Goal: Task Accomplishment & Management: Manage account settings

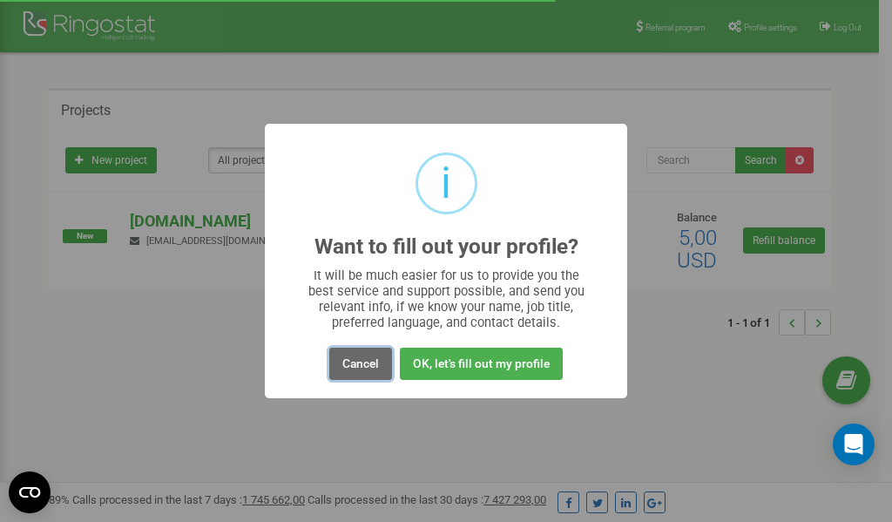
click at [364, 359] on button "Cancel" at bounding box center [360, 364] width 63 height 32
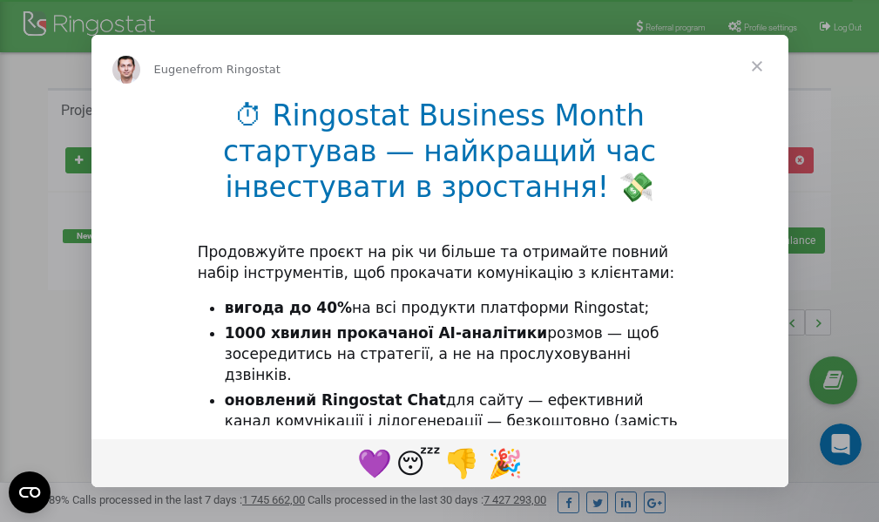
click at [757, 30] on div "Intercom messenger" at bounding box center [439, 261] width 879 height 522
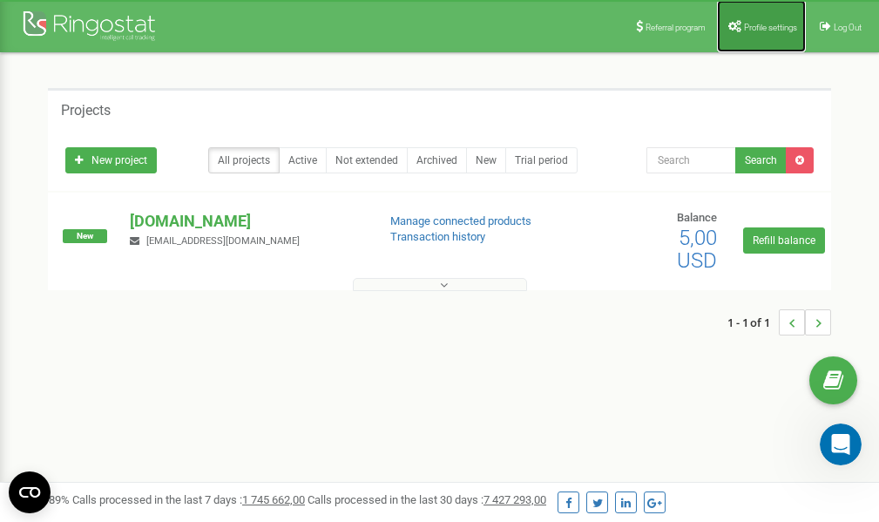
click at [763, 27] on span "Profile settings" at bounding box center [770, 28] width 53 height 10
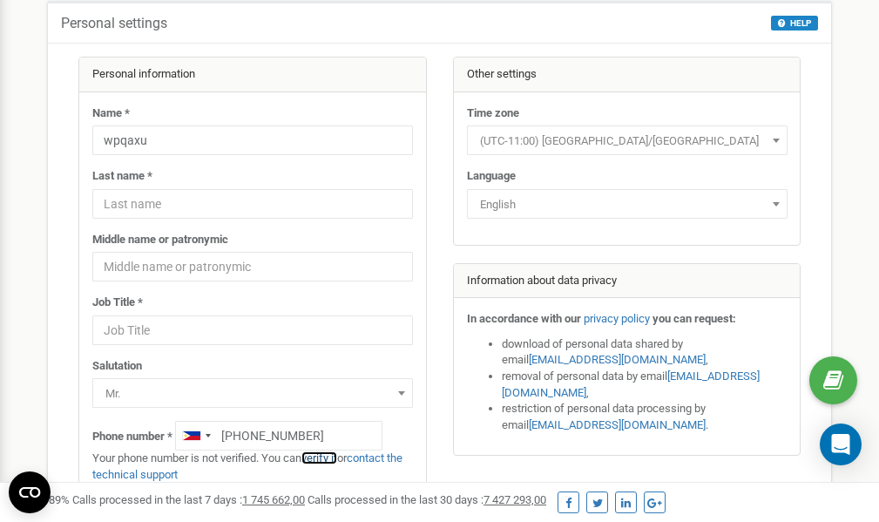
click at [326, 457] on link "verify it" at bounding box center [320, 457] width 36 height 13
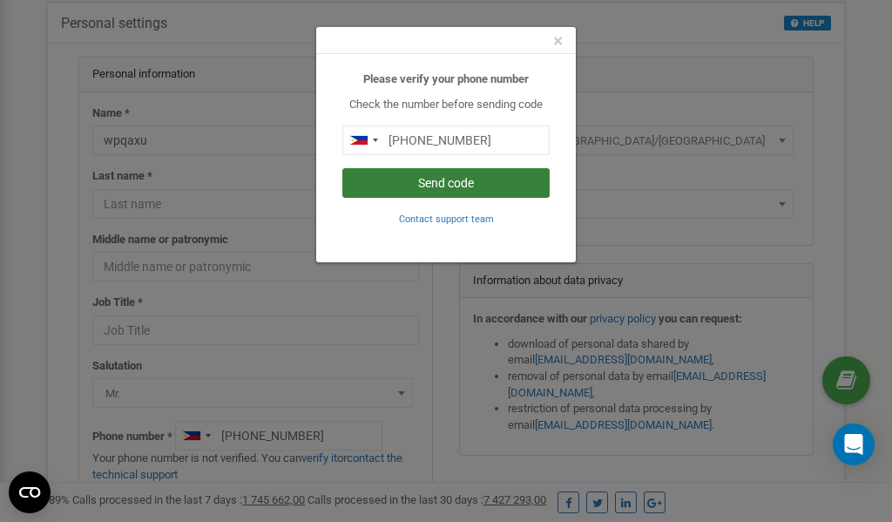
click at [466, 178] on button "Send code" at bounding box center [445, 183] width 207 height 30
